Goal: Information Seeking & Learning: Find specific fact

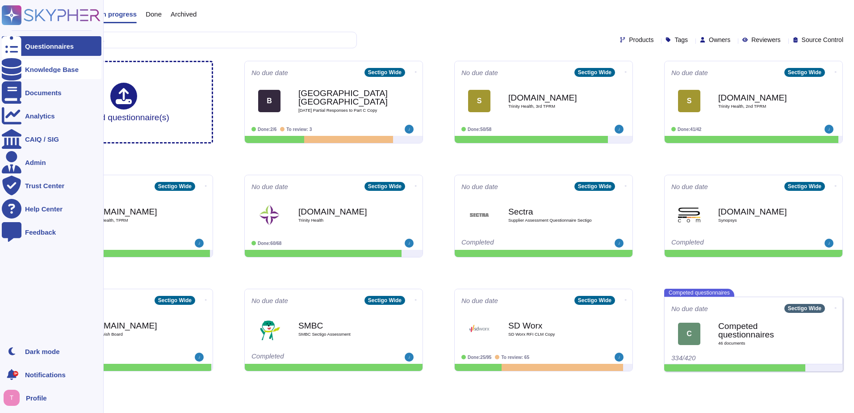
click at [9, 71] on icon at bounding box center [12, 69] width 20 height 22
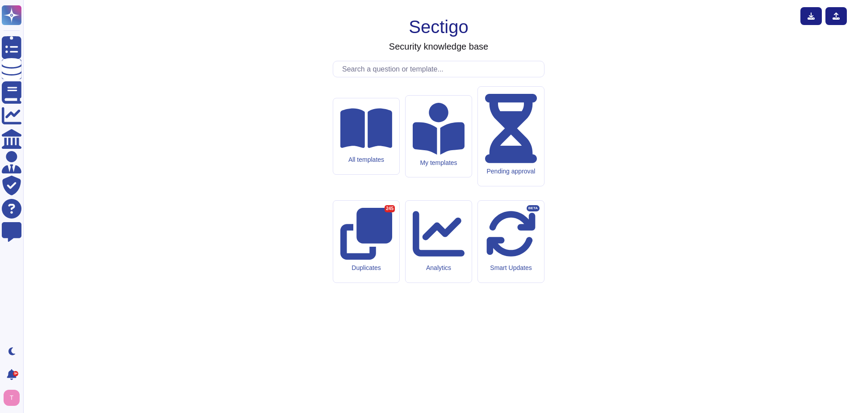
click at [388, 77] on input "text" at bounding box center [441, 69] width 206 height 16
click at [393, 77] on input "text" at bounding box center [441, 69] width 206 height 16
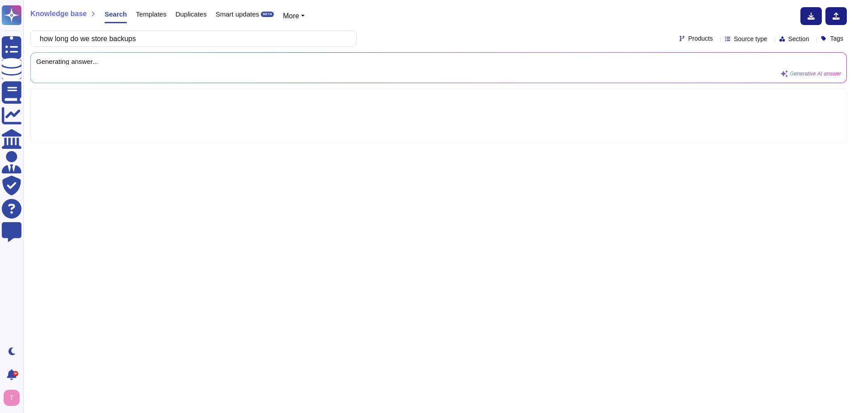
type input "how long do we store backups"
